Goal: Obtain resource: Download file/media

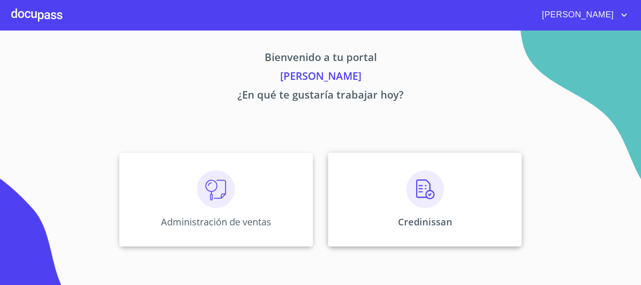
click at [437, 187] on img at bounding box center [425, 189] width 38 height 38
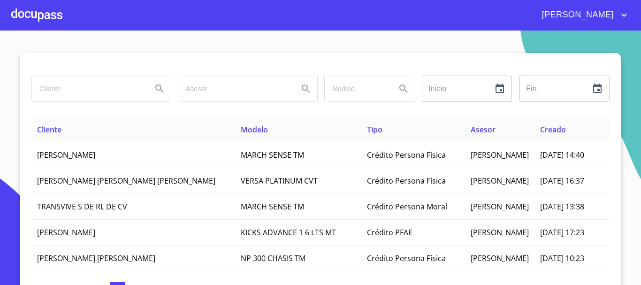
click at [90, 88] on input "search" at bounding box center [88, 88] width 113 height 25
type input "[PERSON_NAME]"
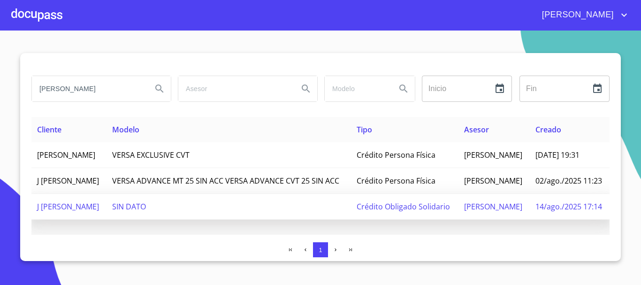
click at [374, 212] on span "Crédito Obligado Solidario" at bounding box center [403, 206] width 93 height 10
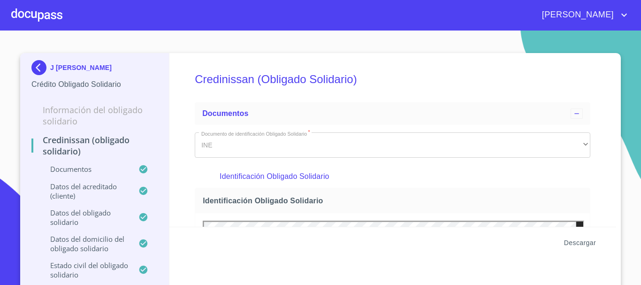
click at [579, 242] on span "Descargar" at bounding box center [580, 243] width 32 height 12
